Goal: Find specific page/section: Locate item on page

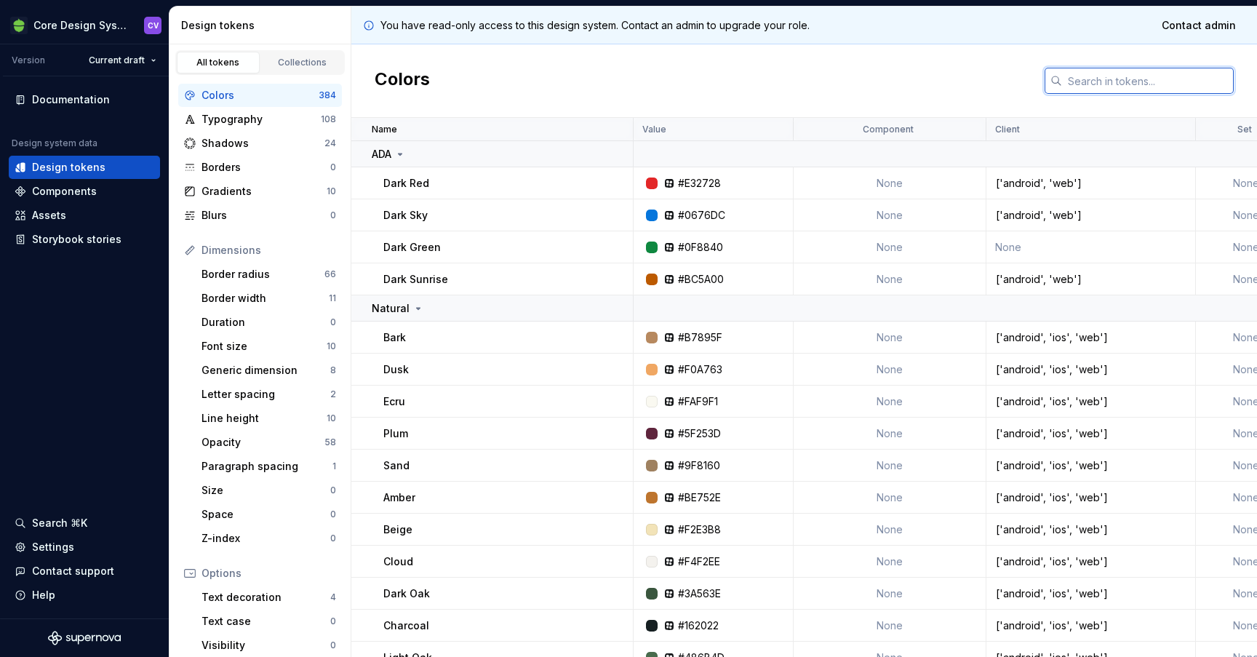
click at [1107, 71] on input "text" at bounding box center [1148, 81] width 172 height 26
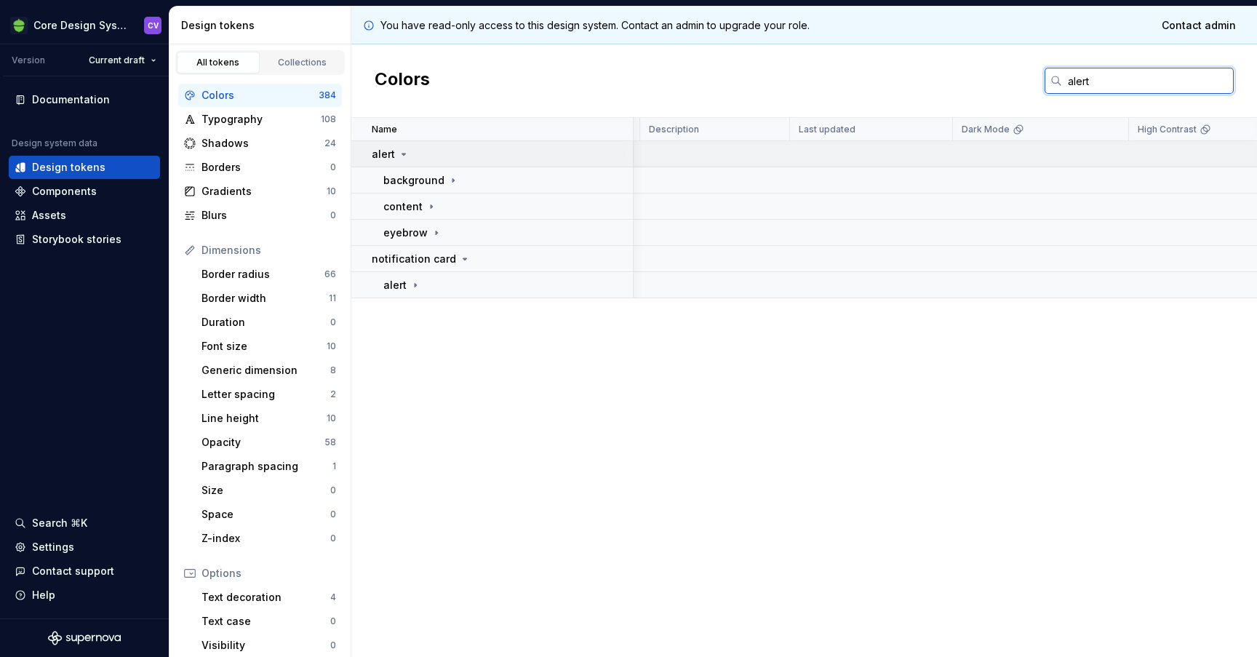
scroll to position [0, 784]
type input "alert"
click at [463, 156] on div "alert" at bounding box center [502, 154] width 260 height 15
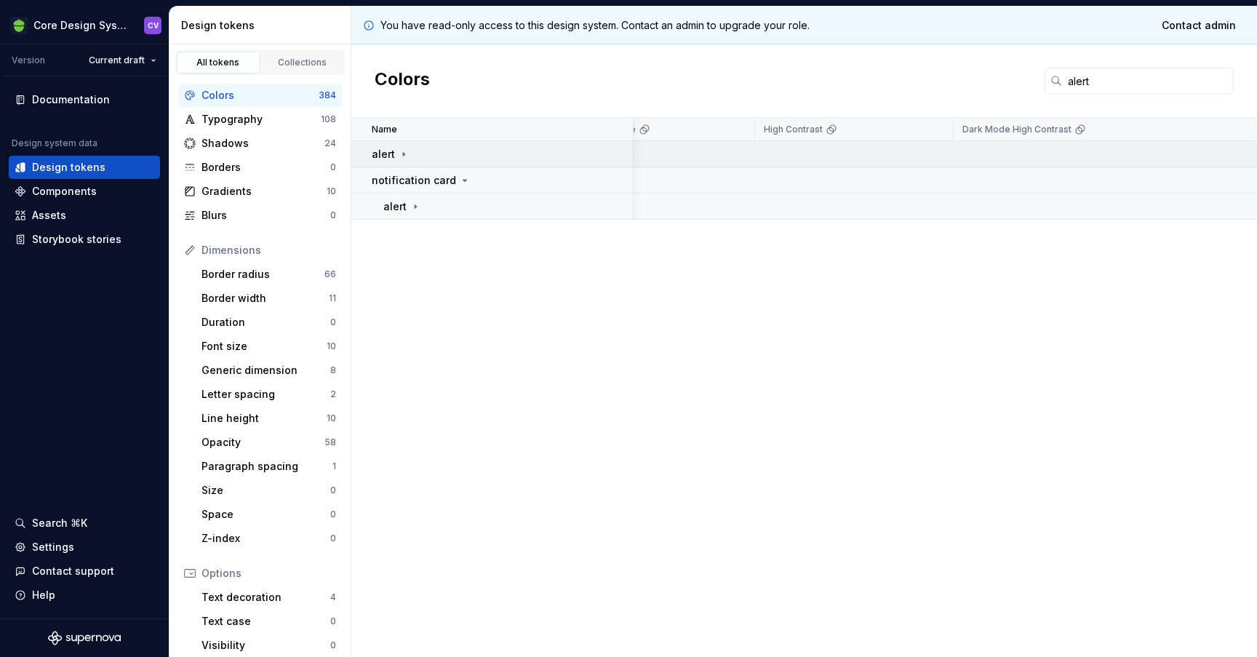
click at [463, 156] on div "alert" at bounding box center [502, 154] width 260 height 15
